Goal: Task Accomplishment & Management: Manage account settings

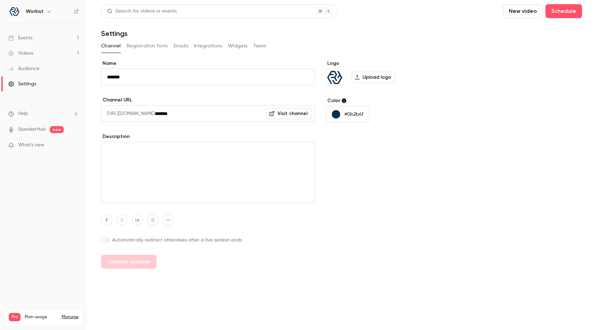
click at [45, 39] on link "Events 1" at bounding box center [43, 37] width 87 height 15
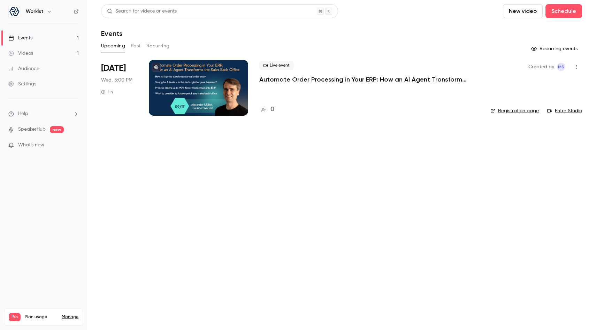
click at [297, 79] on p "Automate Order Processing in Your ERP: How an AI Agent Transforms the Sales Bac…" at bounding box center [364, 79] width 209 height 8
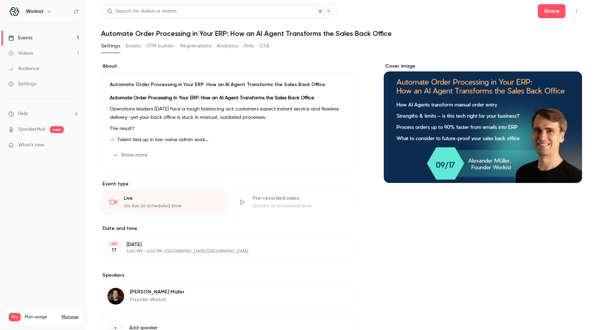
click at [167, 45] on button "UTM builder" at bounding box center [161, 45] width 28 height 11
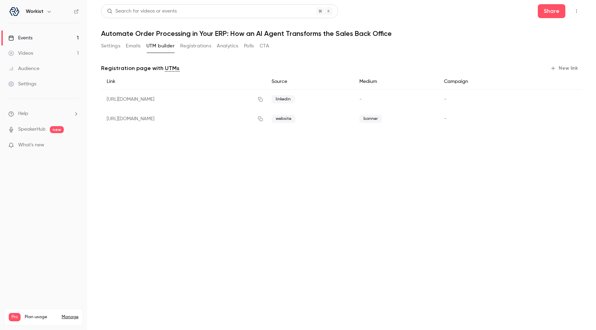
click at [230, 48] on button "Analytics" at bounding box center [228, 45] width 22 height 11
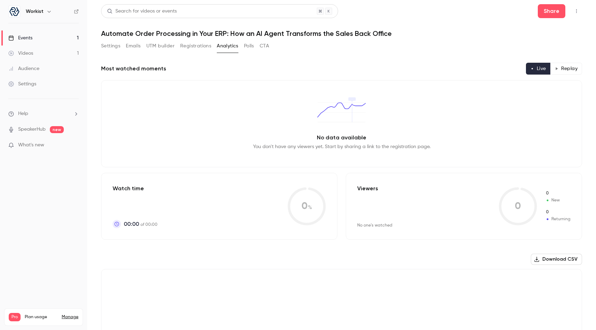
click at [137, 43] on button "Emails" at bounding box center [133, 45] width 15 height 11
